Goal: Navigation & Orientation: Find specific page/section

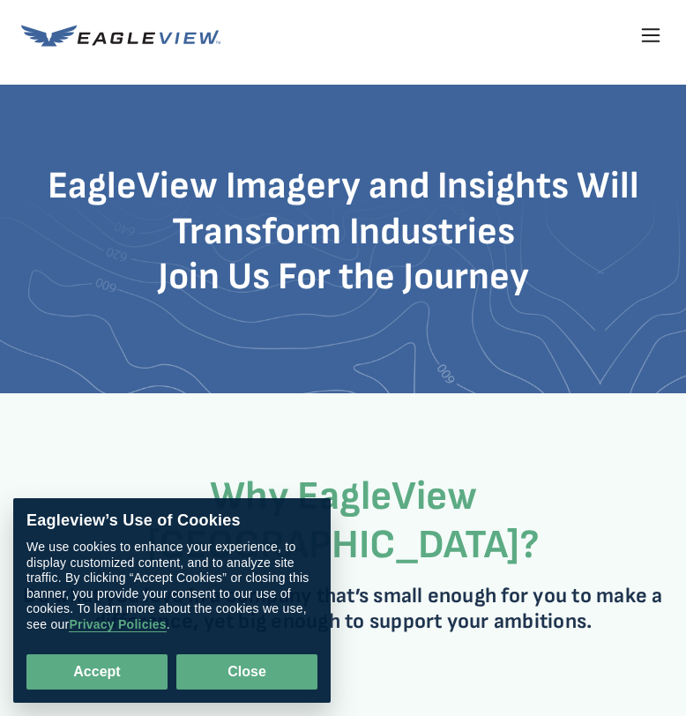
click at [283, 672] on button "Close" at bounding box center [246, 671] width 141 height 35
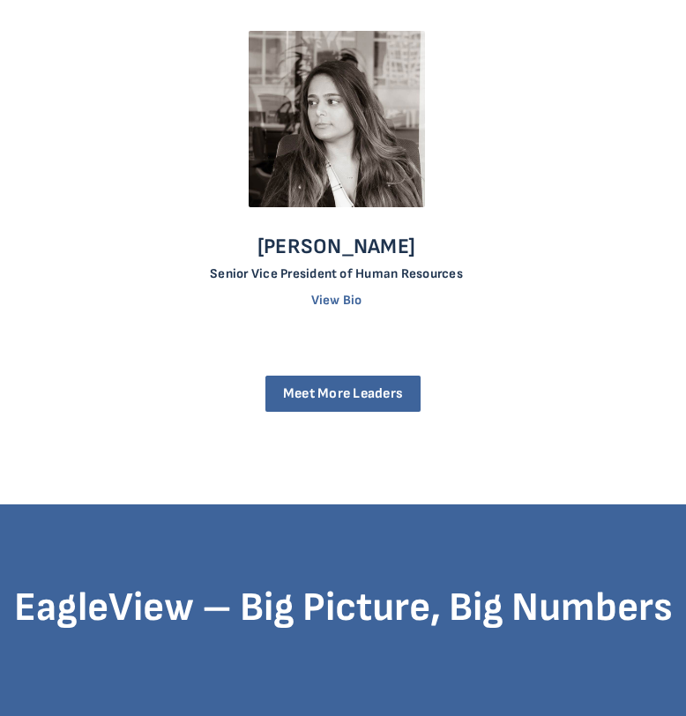
scroll to position [5863, 0]
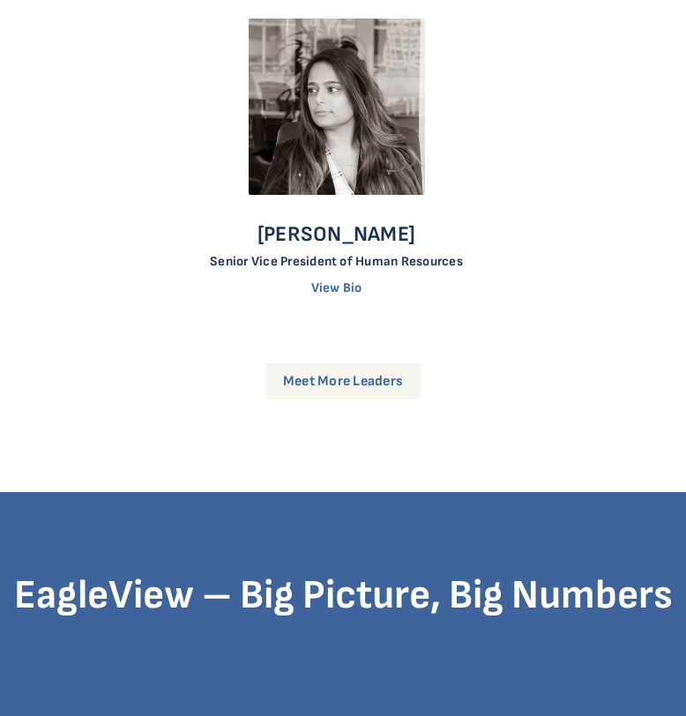
click at [368, 363] on link "Meet More Leaders" at bounding box center [342, 381] width 155 height 36
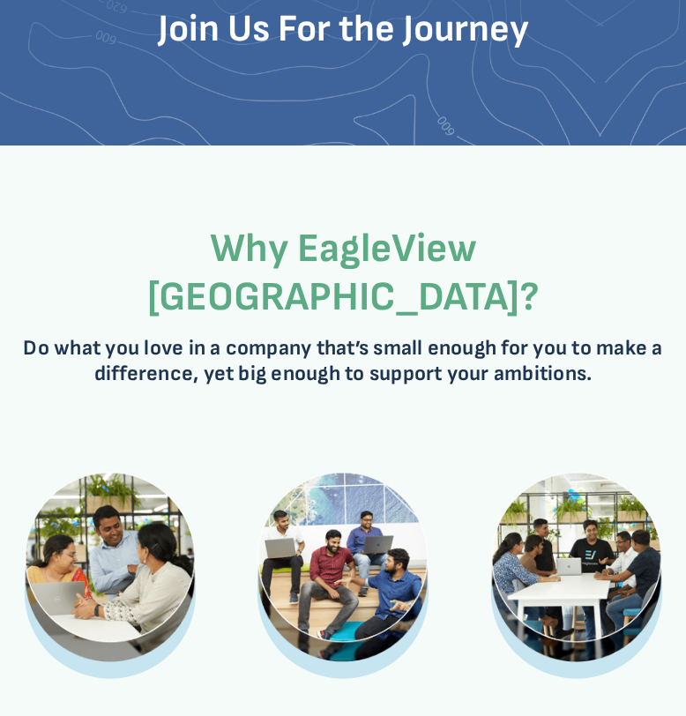
scroll to position [0, 0]
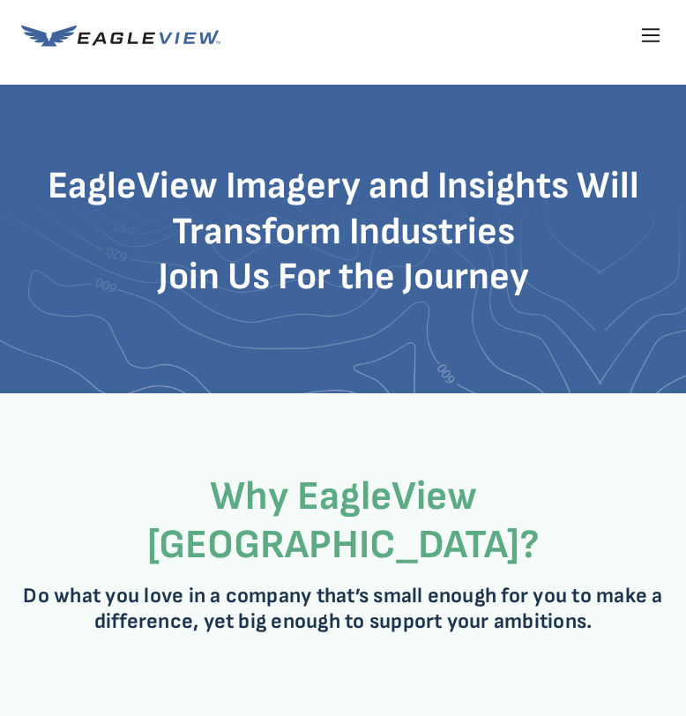
click at [647, 35] on icon at bounding box center [651, 35] width 17 height 0
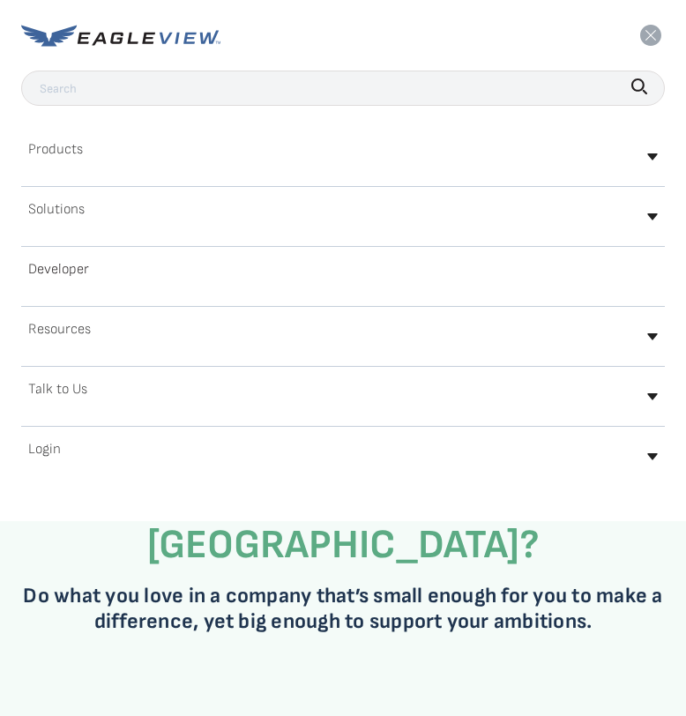
click at [58, 273] on h2 "Developer" at bounding box center [58, 270] width 61 height 14
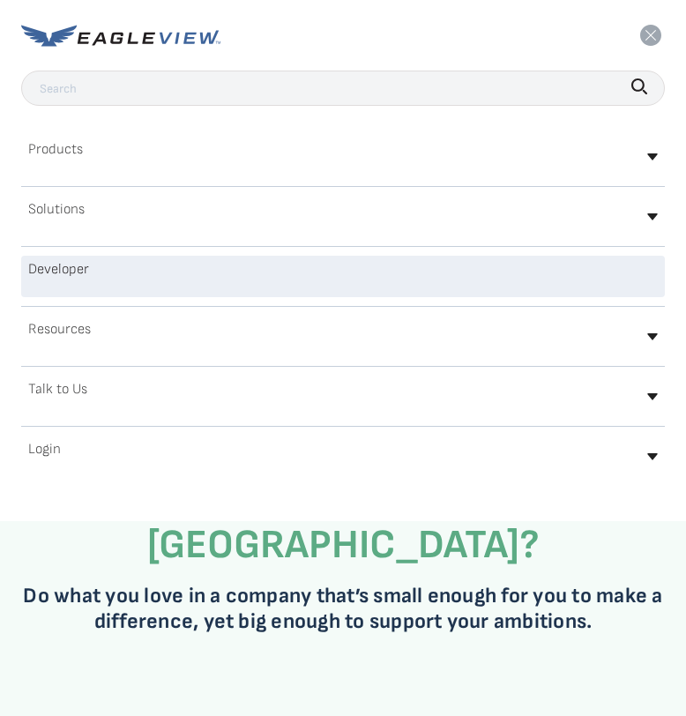
click at [57, 146] on h2 "Products" at bounding box center [55, 150] width 55 height 14
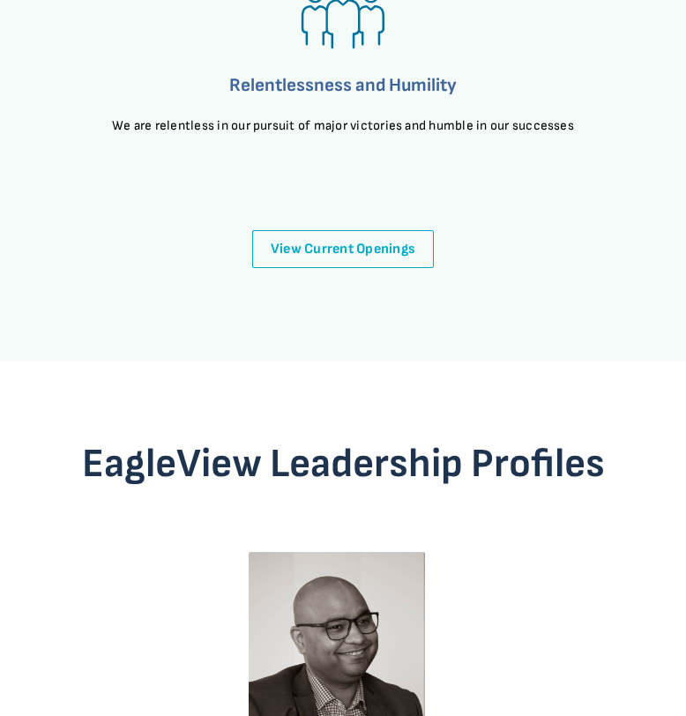
scroll to position [4656, 0]
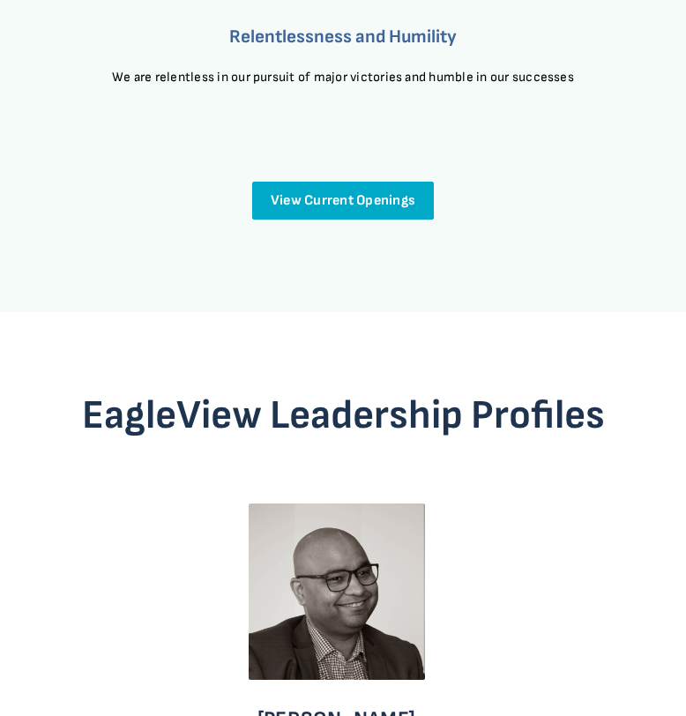
click at [320, 182] on link "View Current Openings" at bounding box center [343, 201] width 182 height 38
